Goal: Information Seeking & Learning: Find specific fact

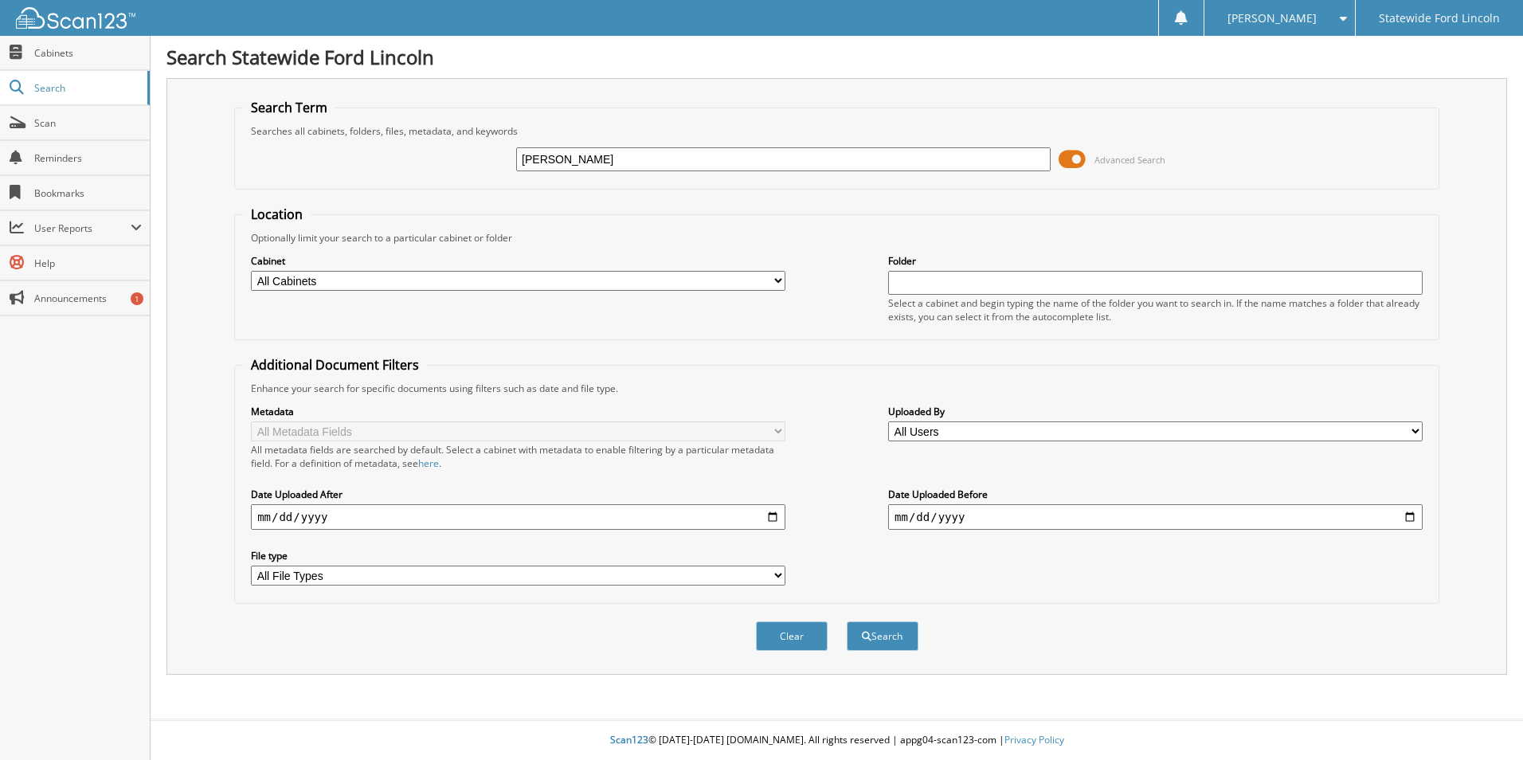
type input "[PERSON_NAME]"
click at [1068, 159] on span at bounding box center [1072, 159] width 27 height 24
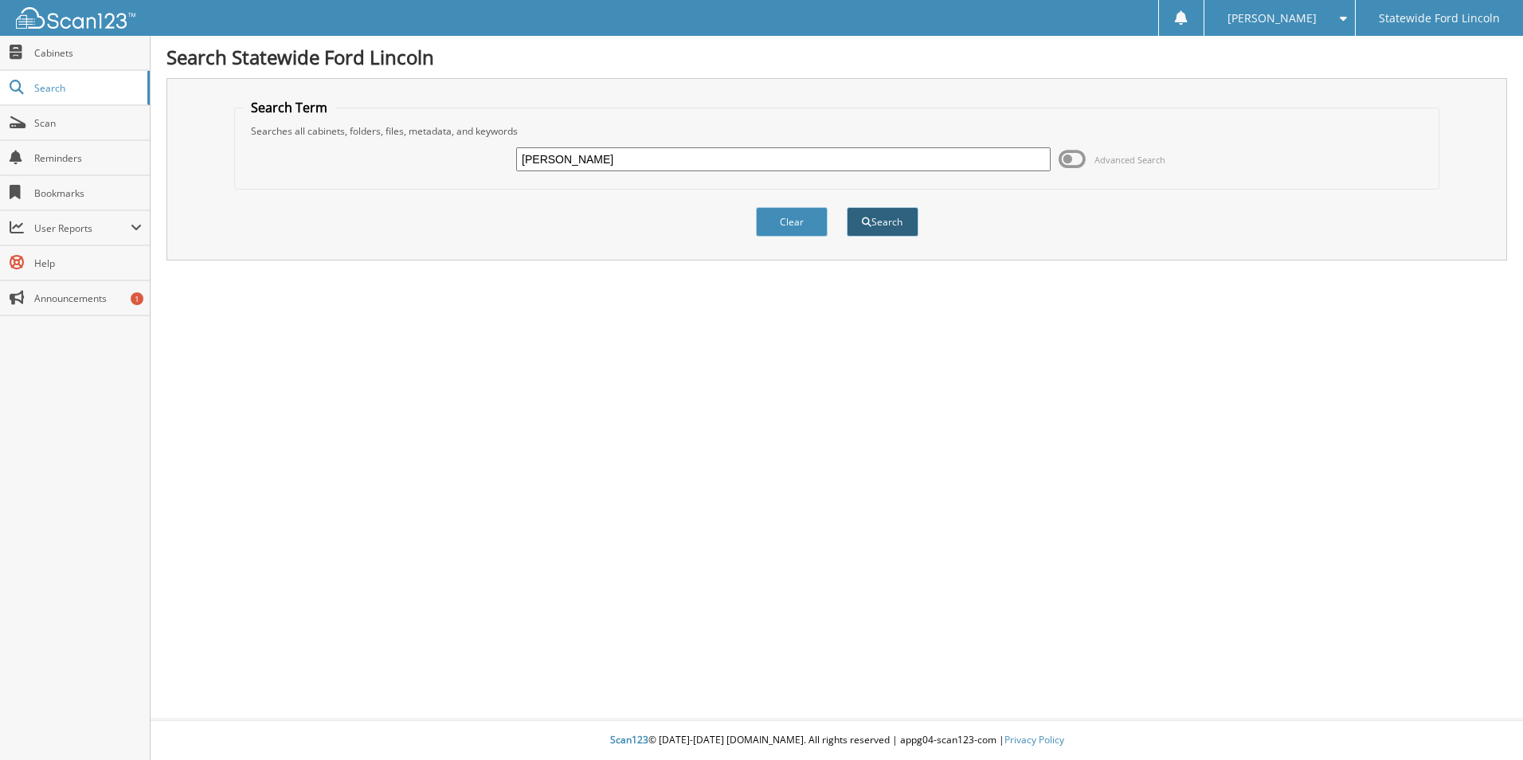
click at [899, 225] on button "Search" at bounding box center [883, 221] width 72 height 29
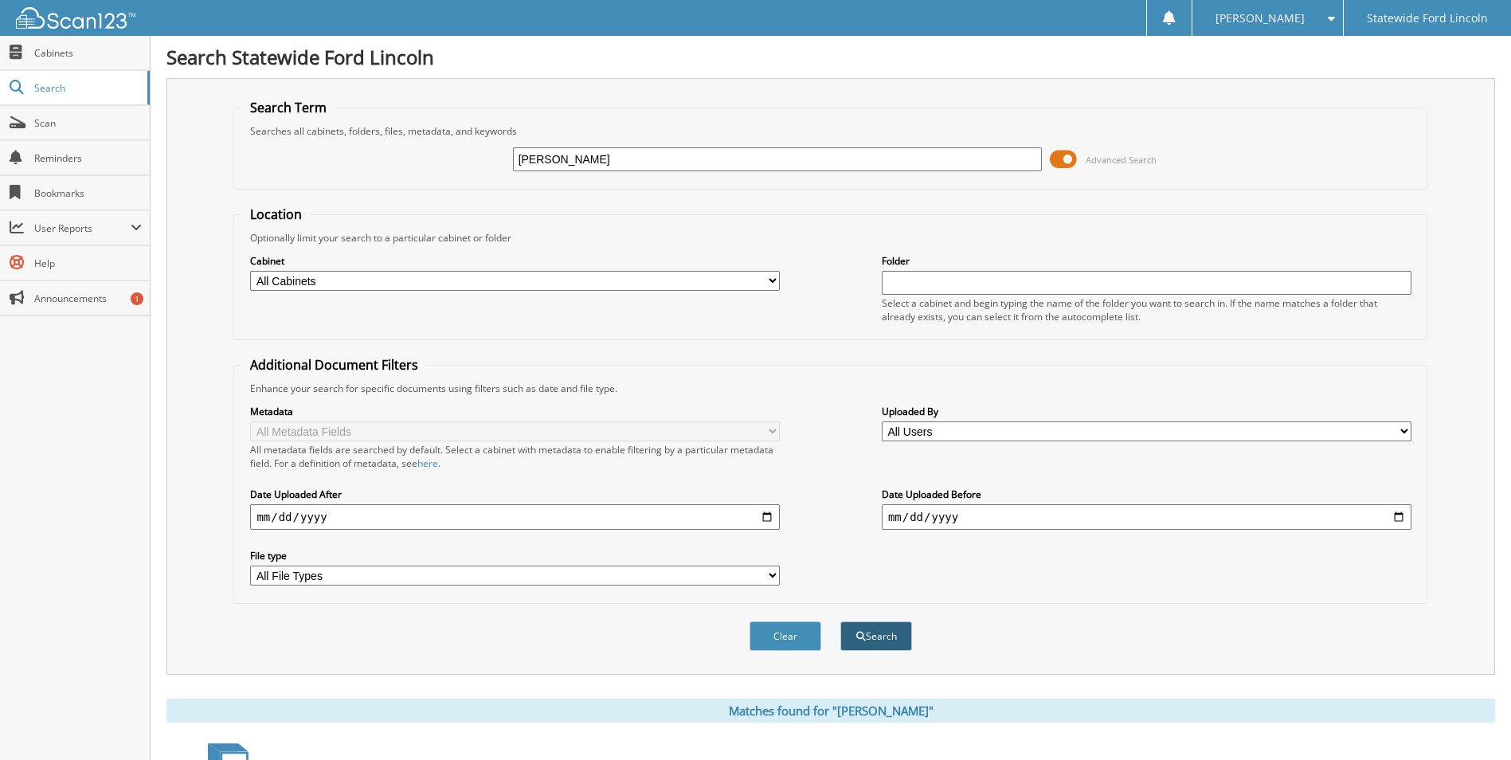
click at [897, 638] on button "Search" at bounding box center [876, 635] width 72 height 29
click at [654, 157] on input "[PERSON_NAME]" at bounding box center [778, 159] width 530 height 24
click at [688, 155] on input "CRYSTAL ROBINSON ABANDONMENT" at bounding box center [778, 159] width 530 height 24
type input "CRYSTAL ROBINSON ABANDONMENT"
click at [1060, 152] on span at bounding box center [1063, 159] width 27 height 24
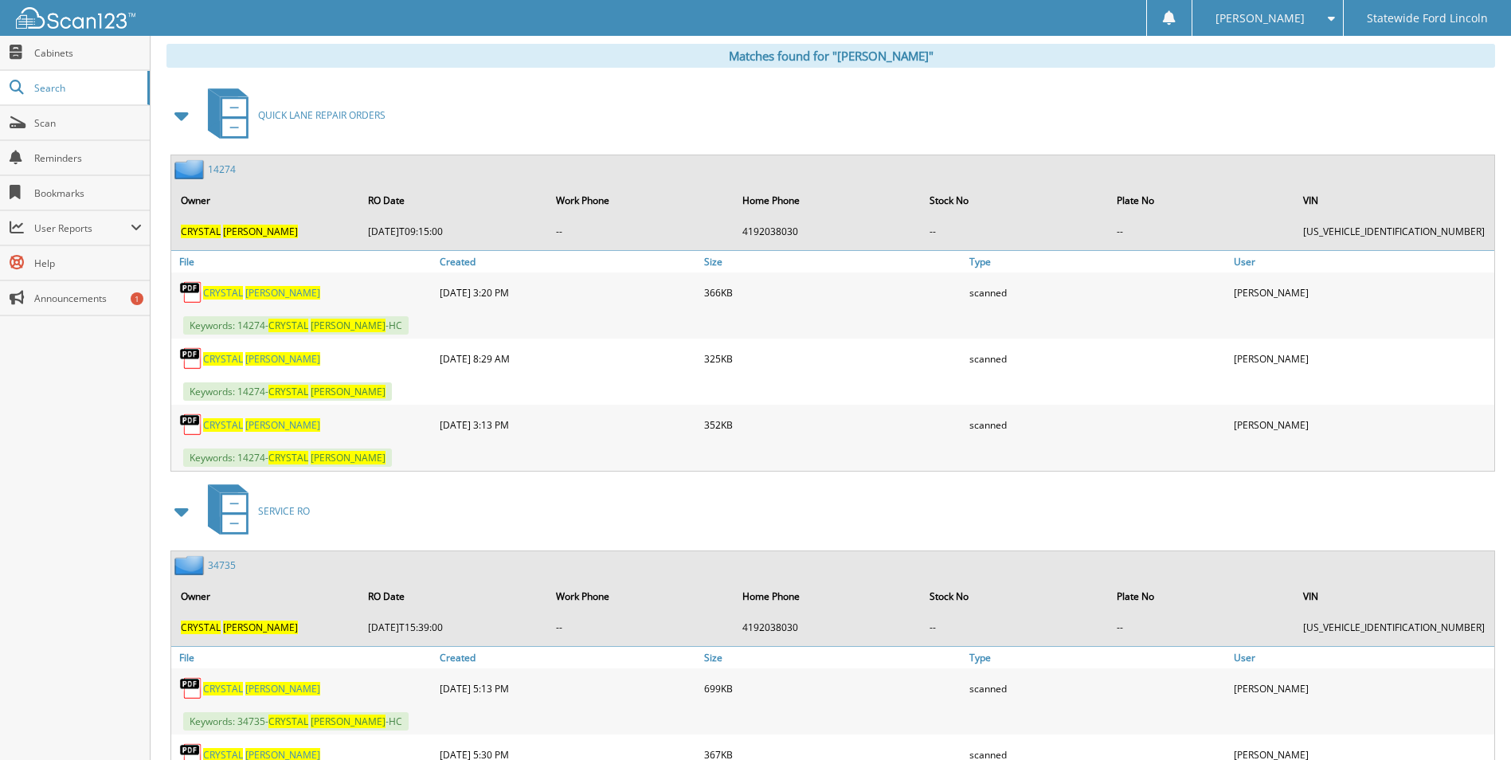
scroll to position [330, 0]
